Goal: Task Accomplishment & Management: Complete application form

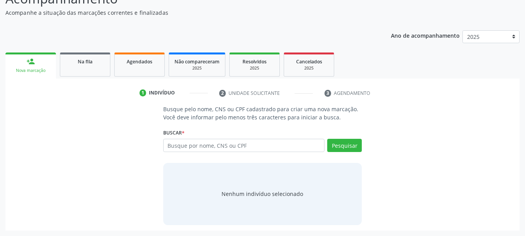
scroll to position [64, 0]
click at [187, 146] on input "text" at bounding box center [244, 145] width 162 height 13
type input "M"
click at [204, 147] on input "text" at bounding box center [244, 145] width 162 height 13
type input "702401046434125"
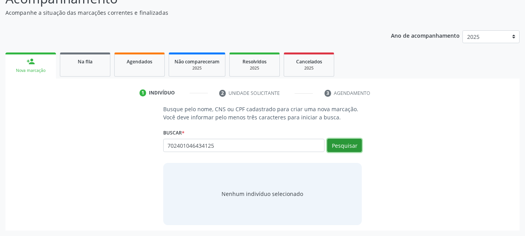
click at [349, 144] on button "Pesquisar" at bounding box center [344, 145] width 35 height 13
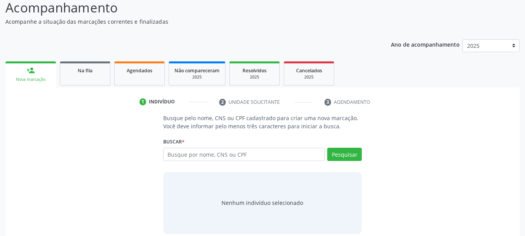
scroll to position [64, 0]
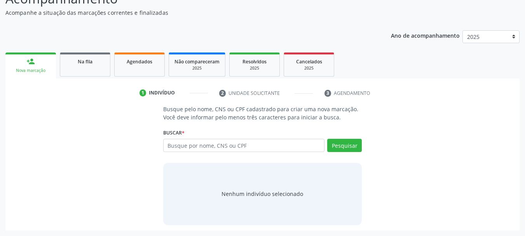
click at [23, 60] on link "person_add Nova marcação" at bounding box center [30, 65] width 51 height 26
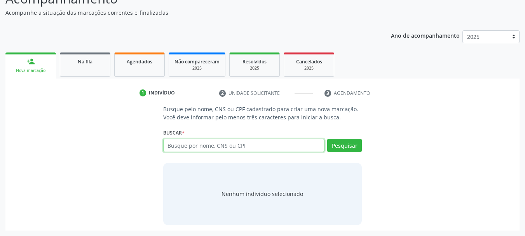
click at [195, 150] on input "text" at bounding box center [244, 145] width 162 height 13
type input "702401046434125"
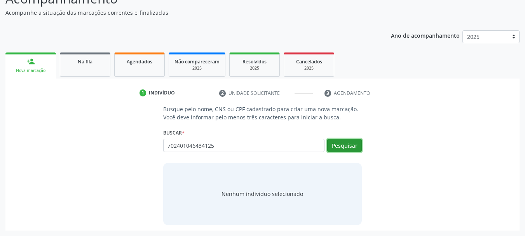
click at [352, 145] on button "Pesquisar" at bounding box center [344, 145] width 35 height 13
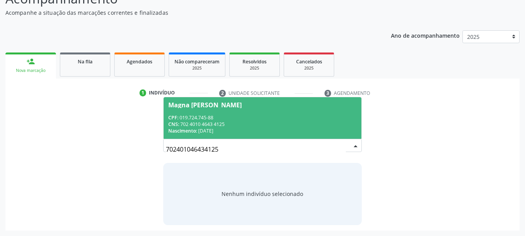
click at [236, 115] on div "CPF: 019.724.745-88" at bounding box center [262, 117] width 189 height 7
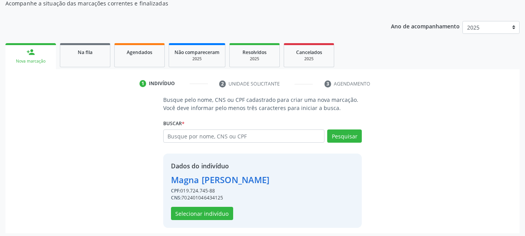
scroll to position [76, 0]
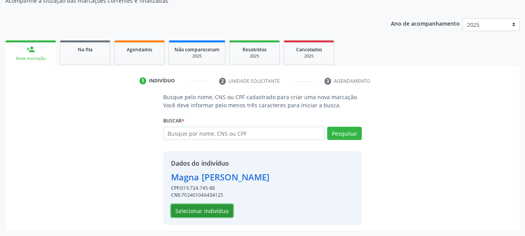
click at [206, 212] on button "Selecionar indivíduo" at bounding box center [202, 210] width 62 height 13
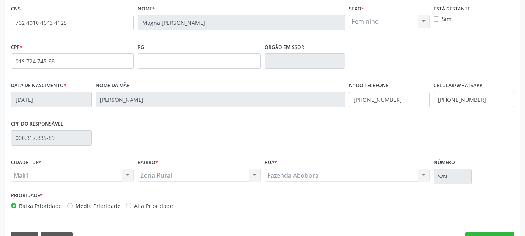
scroll to position [185, 0]
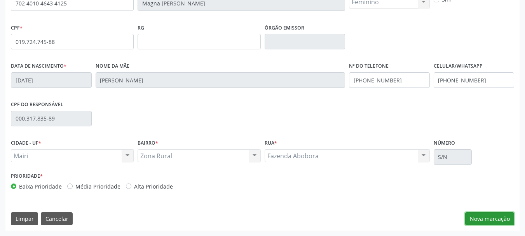
click at [475, 216] on button "Nova marcação" at bounding box center [489, 218] width 49 height 13
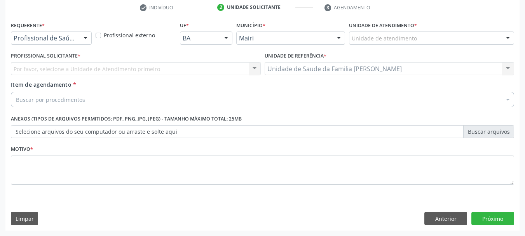
scroll to position [149, 0]
click at [91, 70] on div "Por favor, selecione a Unidade de Atendimento primeiro Nenhum resultado encontr…" at bounding box center [136, 68] width 250 height 13
click at [91, 64] on div "Por favor, selecione a Unidade de Atendimento primeiro Nenhum resultado encontr…" at bounding box center [136, 68] width 250 height 13
click at [88, 68] on div "Por favor, selecione a Unidade de Atendimento primeiro Nenhum resultado encontr…" at bounding box center [136, 68] width 250 height 13
click at [499, 38] on div "Unidade de atendimento" at bounding box center [431, 37] width 165 height 13
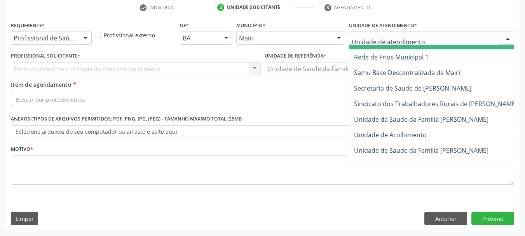
scroll to position [589, 0]
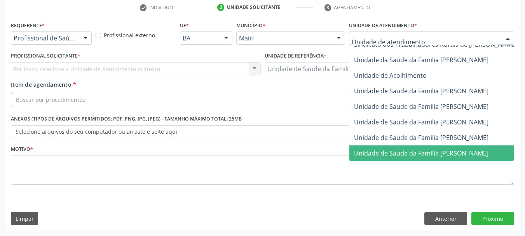
click at [450, 149] on span "Unidade de Saude da Familia [PERSON_NAME]" at bounding box center [421, 153] width 134 height 9
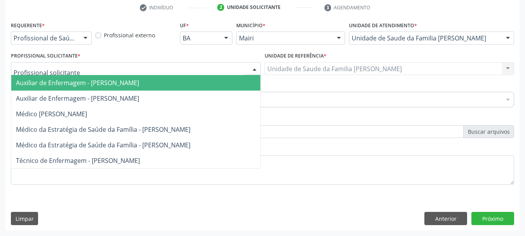
click at [72, 70] on div at bounding box center [136, 68] width 250 height 13
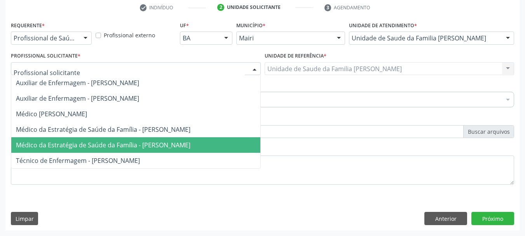
click at [68, 141] on span "Médico da Estratégia de Saúde da Família - Gileno Amado Nunes Sena Filho" at bounding box center [103, 145] width 175 height 9
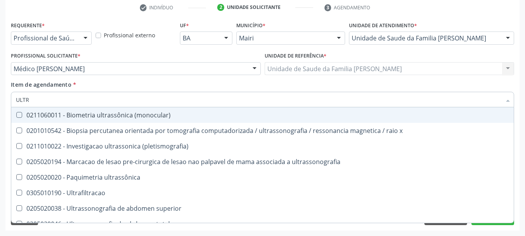
type input "ULTRA"
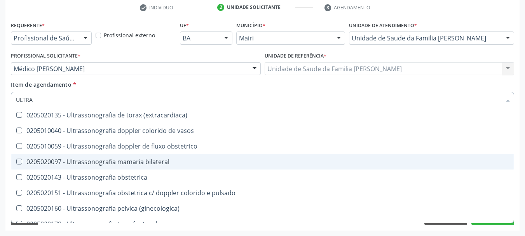
scroll to position [258, 0]
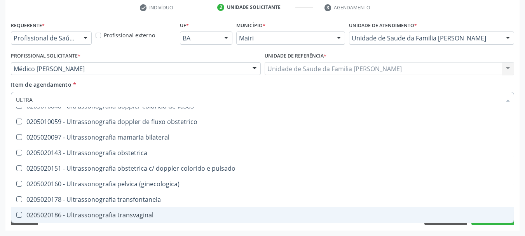
click at [89, 213] on div "0205020186 - Ultrassonografia transvaginal" at bounding box center [262, 215] width 493 height 6
click at [127, 212] on div "0205020186 - Ultrassonografia transvaginal" at bounding box center [262, 215] width 493 height 6
click at [38, 215] on div "0205020186 - Ultrassonografia transvaginal" at bounding box center [262, 215] width 493 height 6
checkbox transvaginal "true"
click at [79, 230] on div "Requerente * Profissional de Saúde Profissional de Saúde Paciente Nenhum result…" at bounding box center [262, 124] width 514 height 211
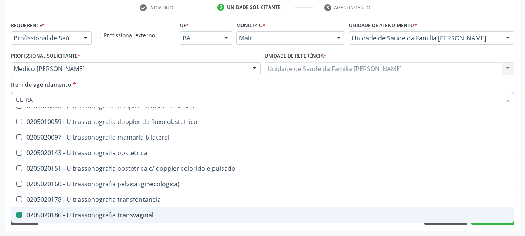
checkbox x "true"
checkbox transvaginal "false"
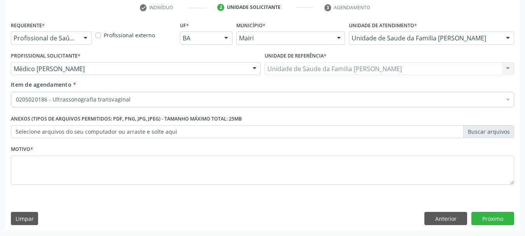
scroll to position [0, 0]
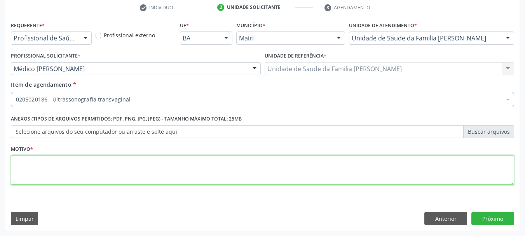
click at [53, 168] on textarea at bounding box center [262, 170] width 503 height 30
type textarea "AVALIACAO"
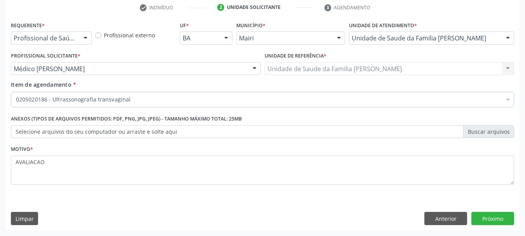
click at [136, 131] on label "Selecione arquivos do seu computador ou arraste e solte aqui" at bounding box center [262, 131] width 503 height 13
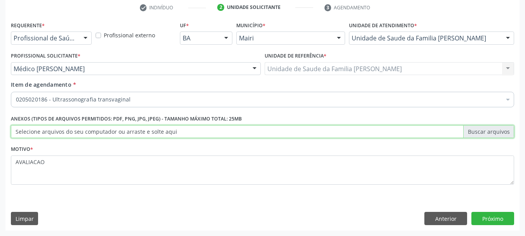
click at [136, 131] on input "Selecione arquivos do seu computador ou arraste e solte aqui" at bounding box center [262, 131] width 503 height 13
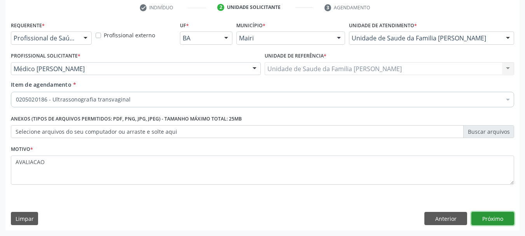
click at [511, 213] on button "Próximo" at bounding box center [493, 218] width 43 height 13
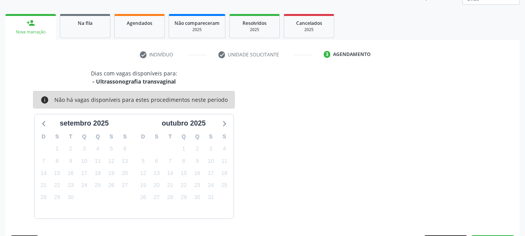
scroll to position [125, 0]
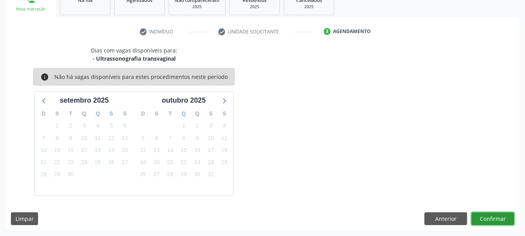
click at [494, 217] on button "Confirmar" at bounding box center [493, 218] width 43 height 13
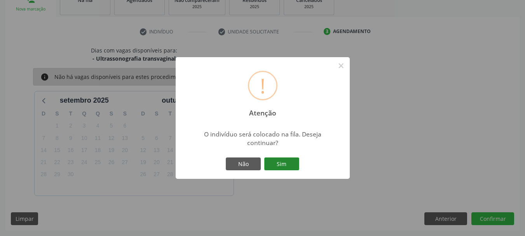
click at [292, 164] on button "Sim" at bounding box center [281, 163] width 35 height 13
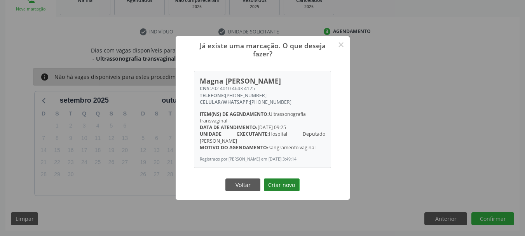
click at [281, 191] on button "Criar novo" at bounding box center [282, 184] width 36 height 13
click at [281, 191] on div "Já existe uma marcação. O que deseja fazer? × Magna Cristina de Souza Lima CNS:…" at bounding box center [262, 118] width 525 height 236
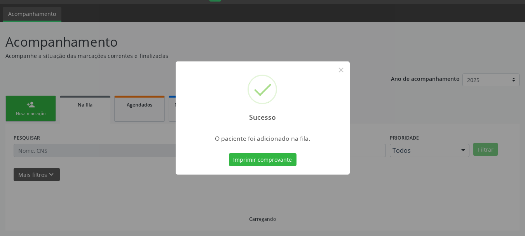
scroll to position [21, 0]
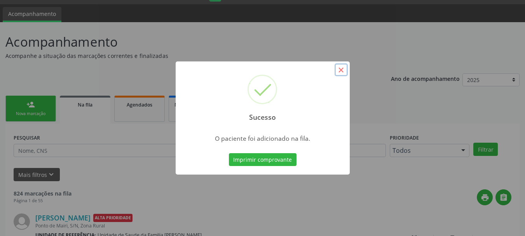
click at [340, 67] on button "×" at bounding box center [341, 69] width 13 height 13
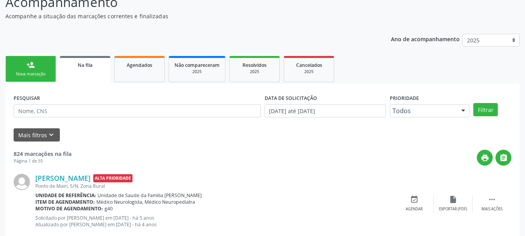
scroll to position [59, 0]
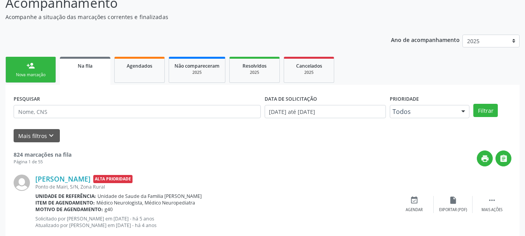
click at [35, 69] on link "person_add Nova marcação" at bounding box center [30, 70] width 51 height 26
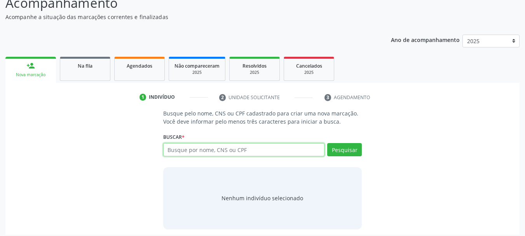
click at [234, 149] on input "text" at bounding box center [244, 149] width 162 height 13
click at [203, 152] on input "text" at bounding box center [244, 149] width 162 height 13
type input "700003360525501"
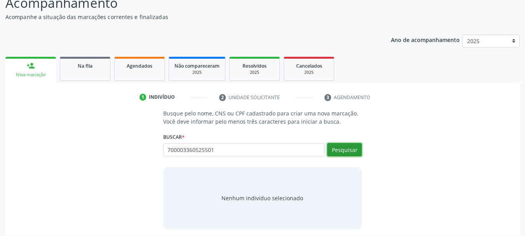
click at [341, 151] on button "Pesquisar" at bounding box center [344, 149] width 35 height 13
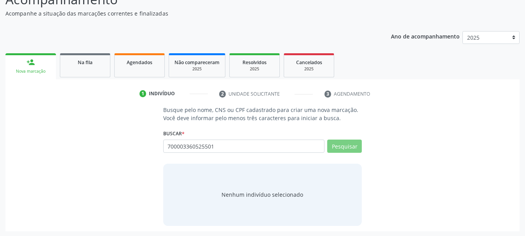
scroll to position [64, 0]
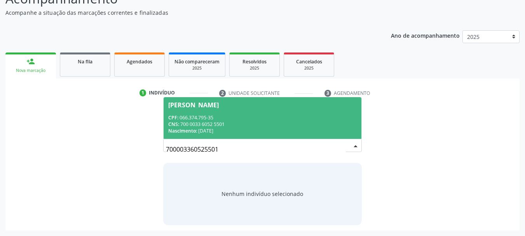
click at [225, 110] on span "Sirlene Souza da Silva CPF: 066.374.795-35 CNS: 700 0033 6052 5501 Nascimento: …" at bounding box center [263, 118] width 198 height 42
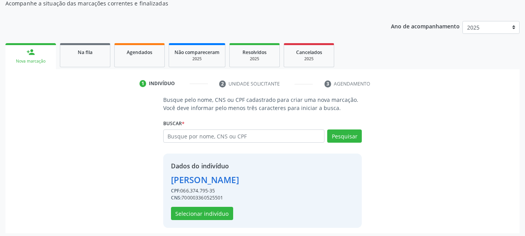
scroll to position [76, 0]
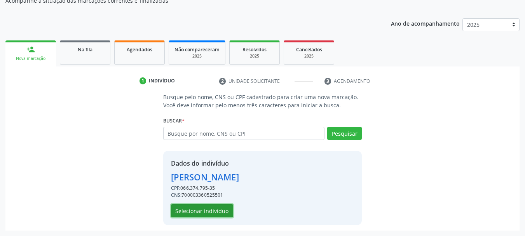
click at [202, 211] on button "Selecionar indivíduo" at bounding box center [202, 210] width 62 height 13
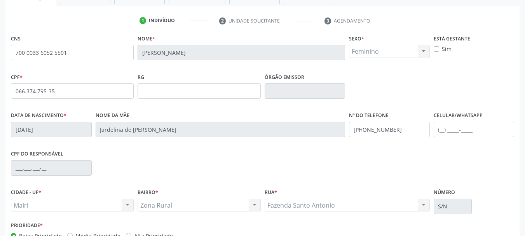
scroll to position [185, 0]
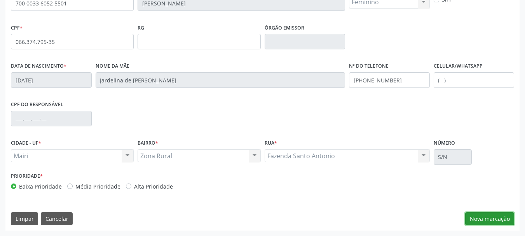
click at [491, 220] on button "Nova marcação" at bounding box center [489, 218] width 49 height 13
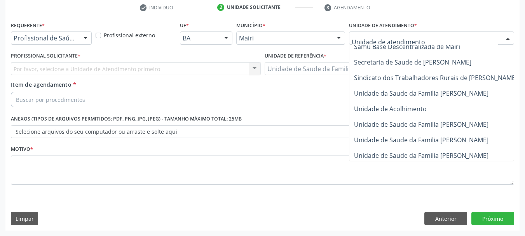
scroll to position [589, 0]
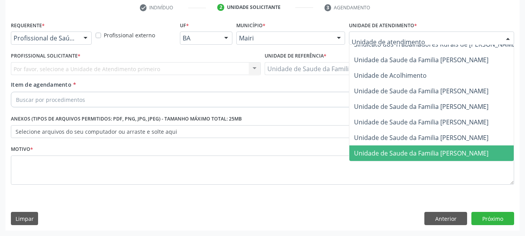
click at [405, 149] on span "Unidade de Saude da Familia [PERSON_NAME]" at bounding box center [421, 153] width 134 height 9
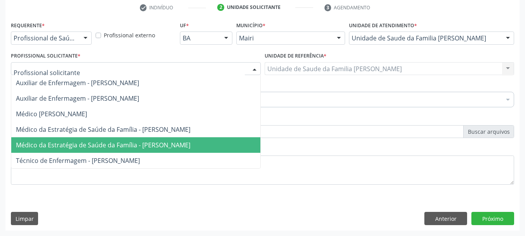
click at [71, 144] on span "Médico da Estratégia de Saúde da Família - Gileno Amado Nunes Sena Filho" at bounding box center [103, 145] width 175 height 9
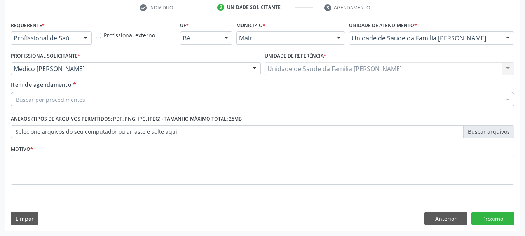
click at [86, 98] on div "Buscar por procedimentos" at bounding box center [262, 100] width 503 height 16
click at [16, 98] on input "Item de agendamento *" at bounding box center [16, 100] width 0 height 16
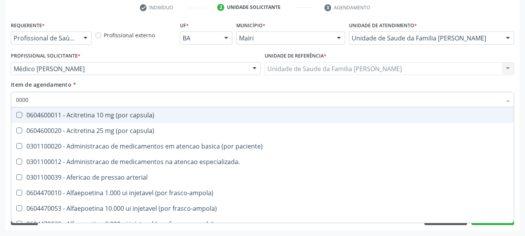
type input "00000"
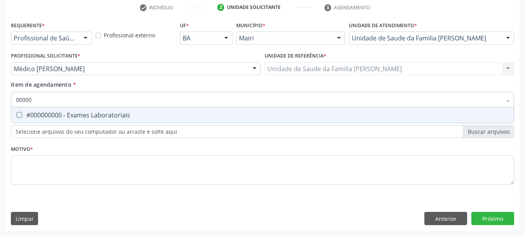
click at [86, 112] on div "#000000000 - Exames Laboratoriais" at bounding box center [262, 115] width 493 height 6
checkbox Laboratoriais "true"
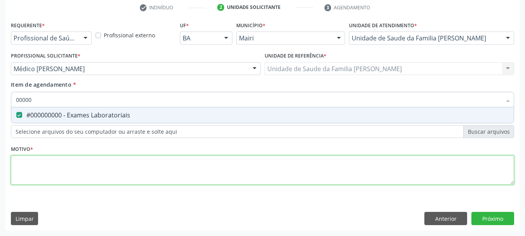
click at [76, 163] on div "Requerente * Profissional de Saúde Profissional de Saúde Paciente Nenhum result…" at bounding box center [262, 107] width 503 height 176
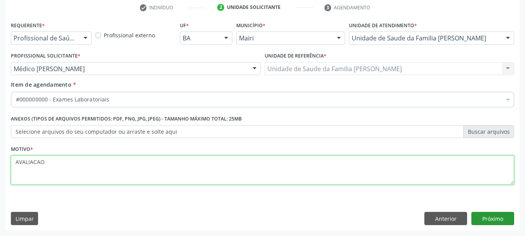
type textarea "AVALIACAO"
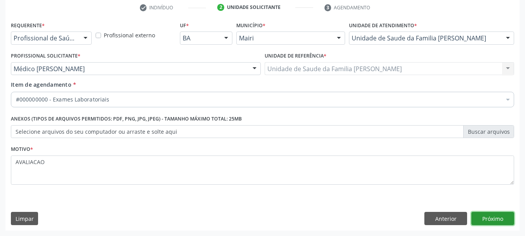
click at [493, 217] on button "Próximo" at bounding box center [493, 218] width 43 height 13
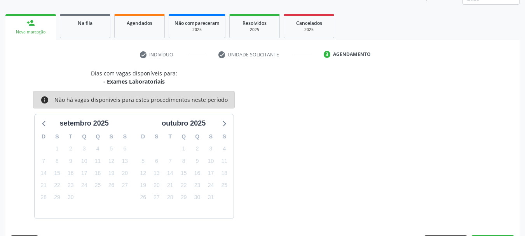
scroll to position [125, 0]
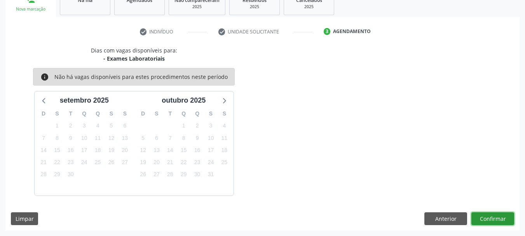
click at [477, 217] on button "Confirmar" at bounding box center [493, 218] width 43 height 13
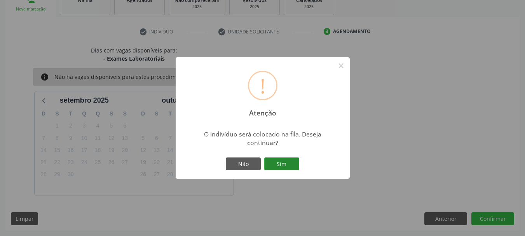
click at [284, 162] on button "Sim" at bounding box center [281, 163] width 35 height 13
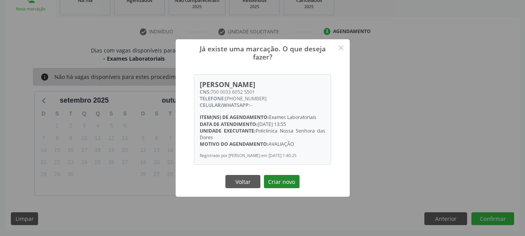
click at [282, 184] on button "Criar novo" at bounding box center [282, 181] width 36 height 13
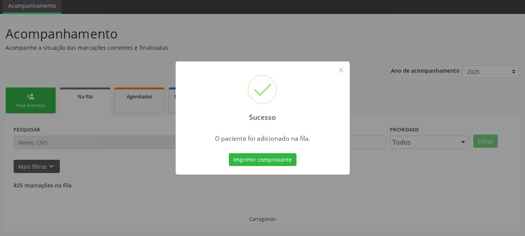
scroll to position [21, 0]
